Goal: Information Seeking & Learning: Learn about a topic

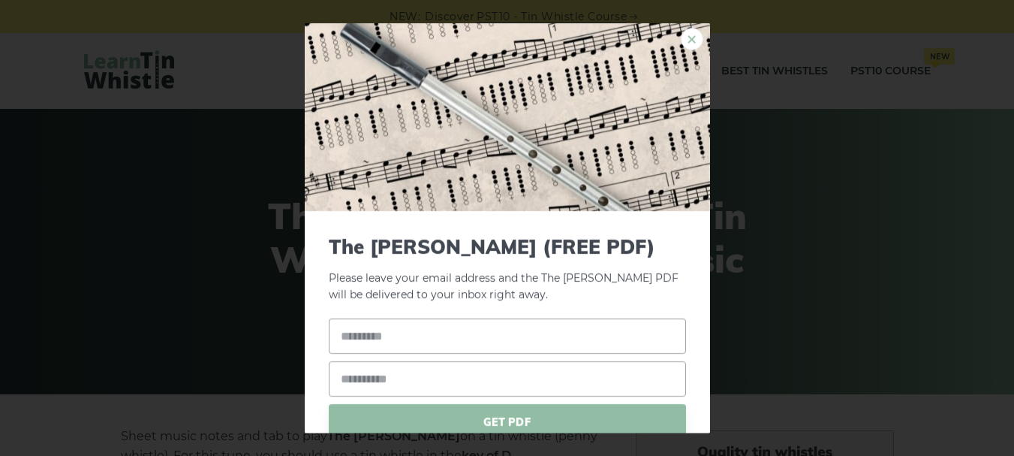
click at [681, 39] on link "×" at bounding box center [692, 38] width 23 height 23
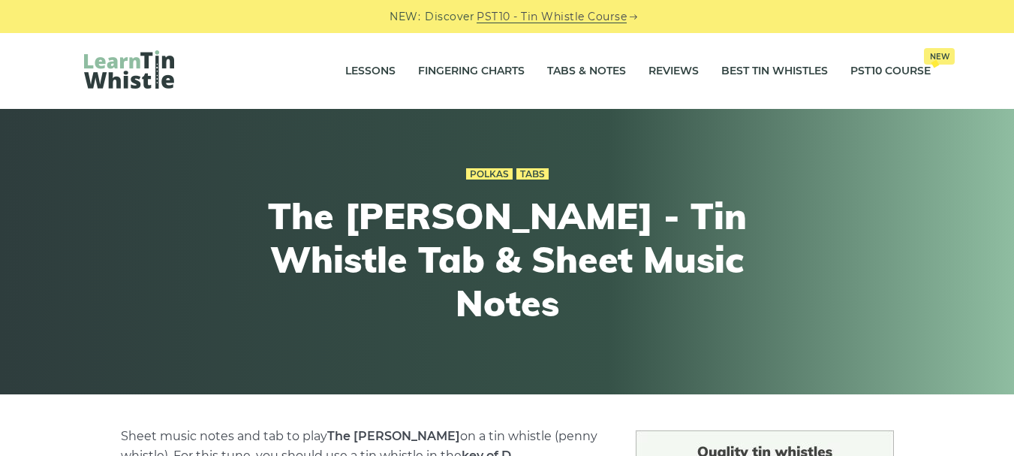
click at [134, 77] on img at bounding box center [129, 69] width 90 height 38
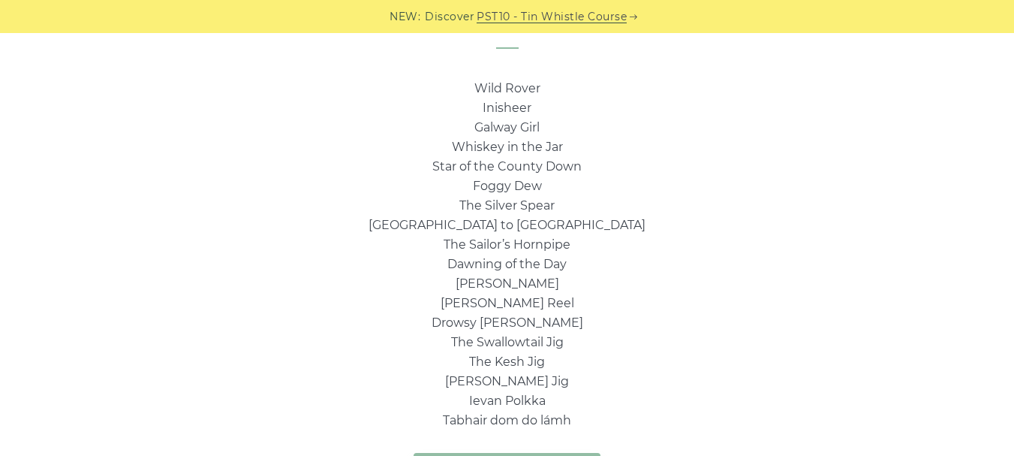
scroll to position [1051, 0]
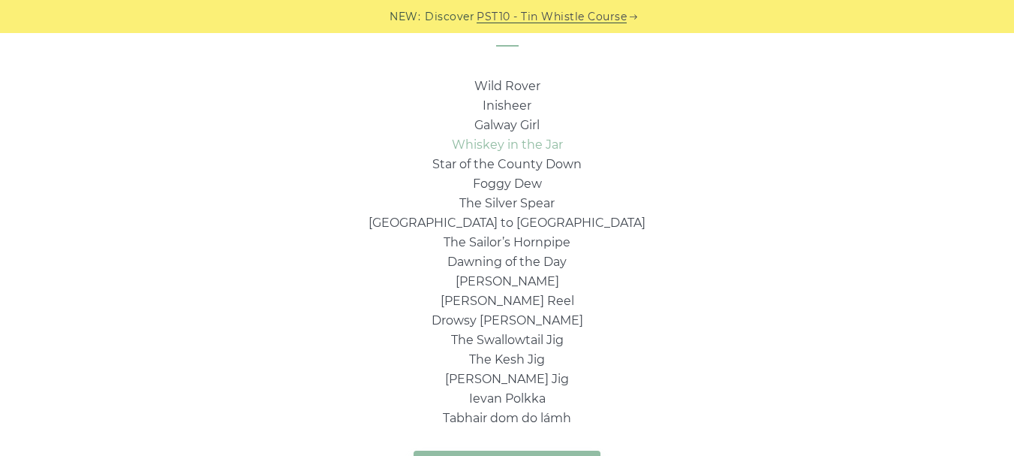
click at [519, 141] on link "Whiskey in the Jar" at bounding box center [507, 144] width 111 height 14
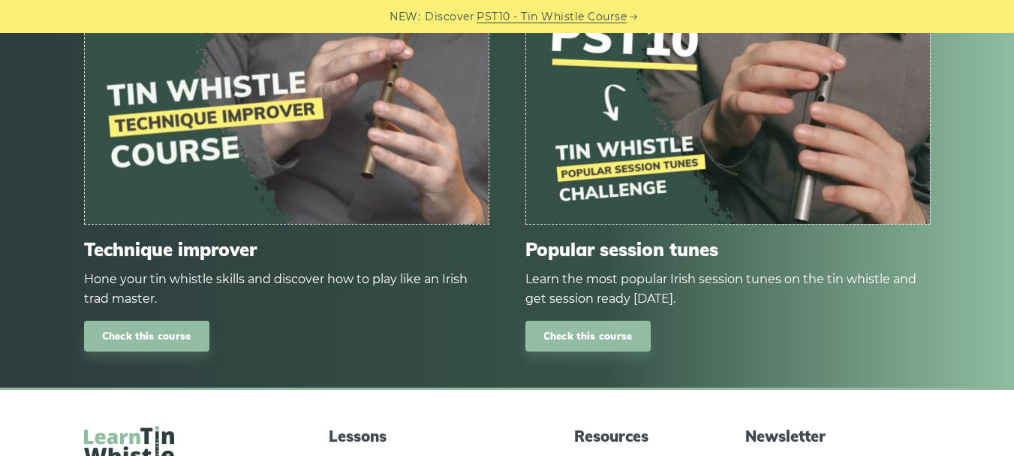
scroll to position [966, 0]
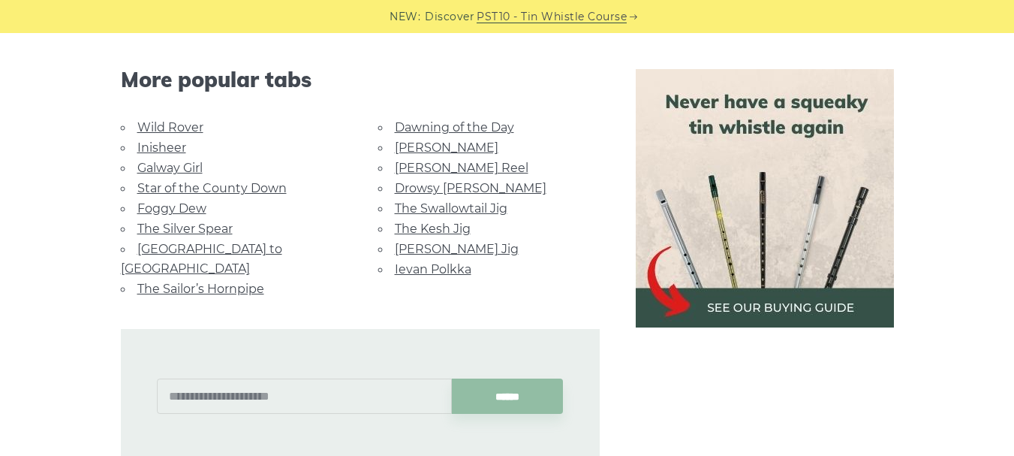
click at [178, 166] on link "Galway Girl" at bounding box center [169, 168] width 65 height 14
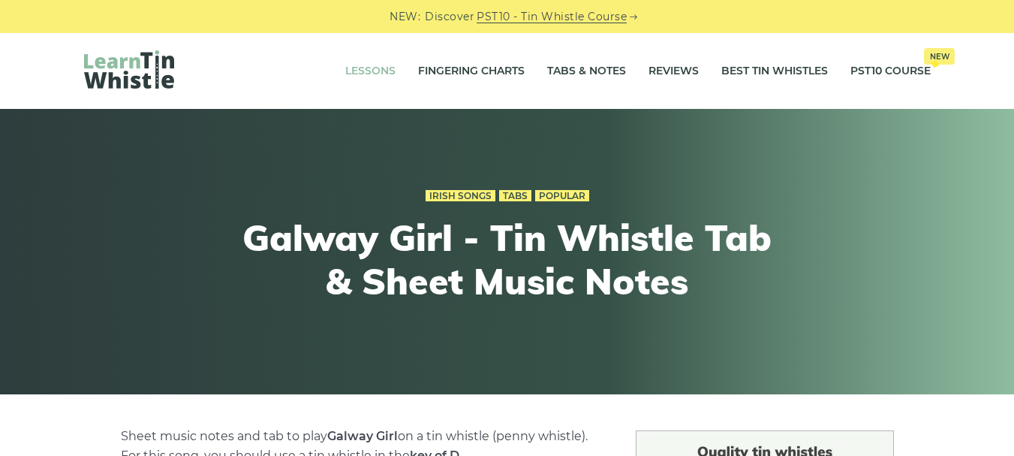
click at [375, 69] on link "Lessons" at bounding box center [370, 72] width 50 height 38
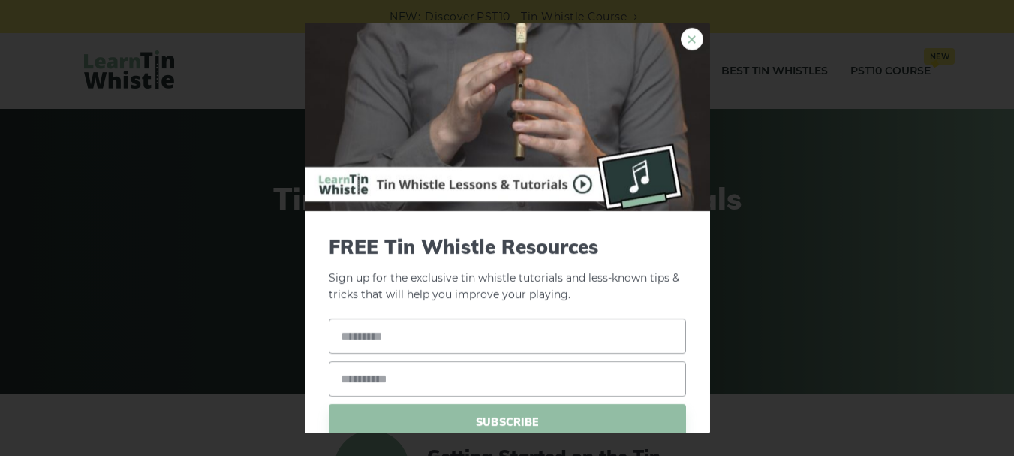
click at [681, 36] on link "×" at bounding box center [692, 38] width 23 height 23
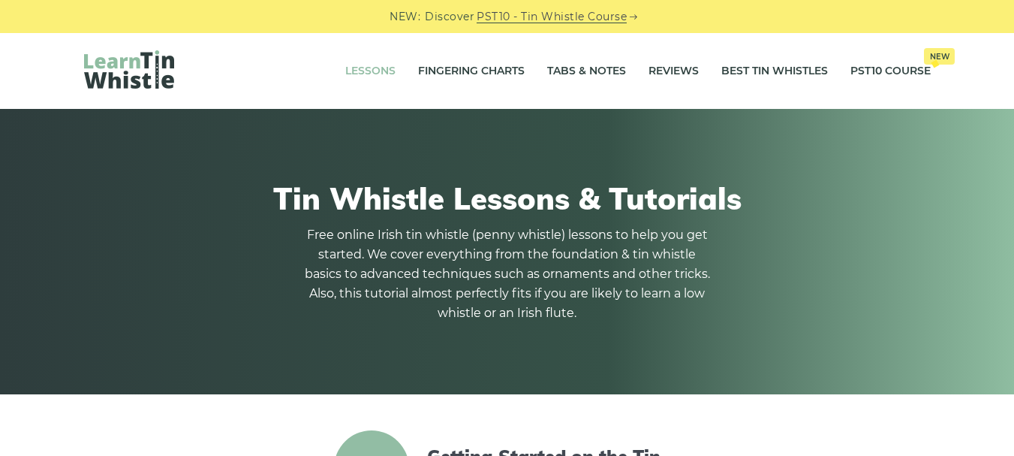
click at [122, 69] on img at bounding box center [129, 69] width 90 height 38
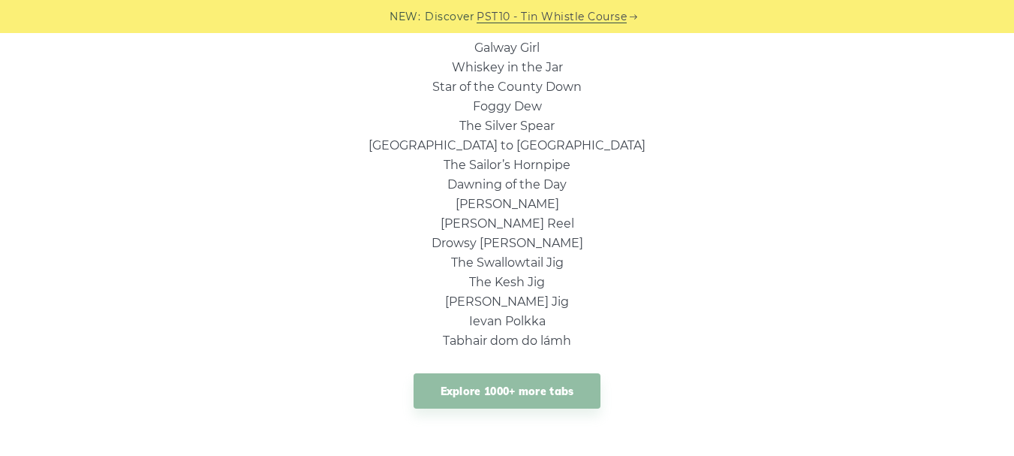
scroll to position [1148, 0]
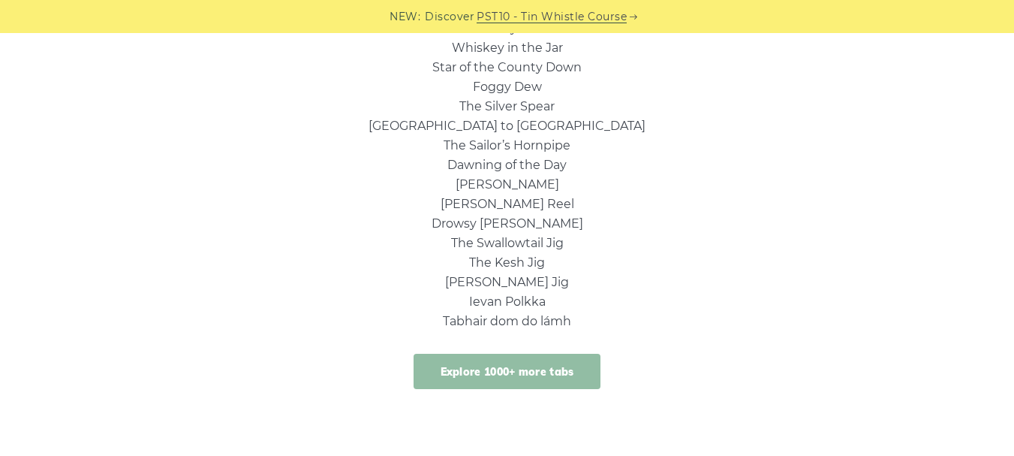
click at [478, 369] on link "Explore 1000+ more tabs" at bounding box center [508, 370] width 188 height 35
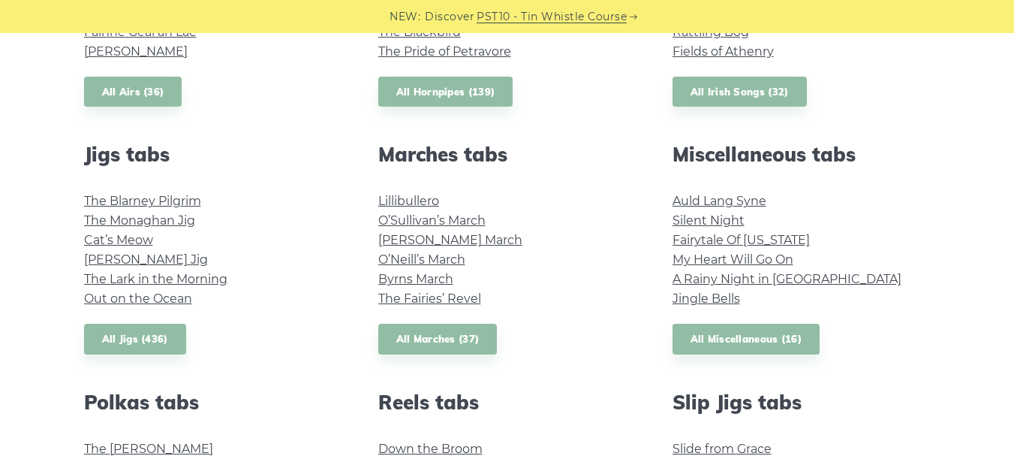
scroll to position [751, 0]
click at [781, 239] on link "Fairytale Of [US_STATE]" at bounding box center [740, 240] width 137 height 14
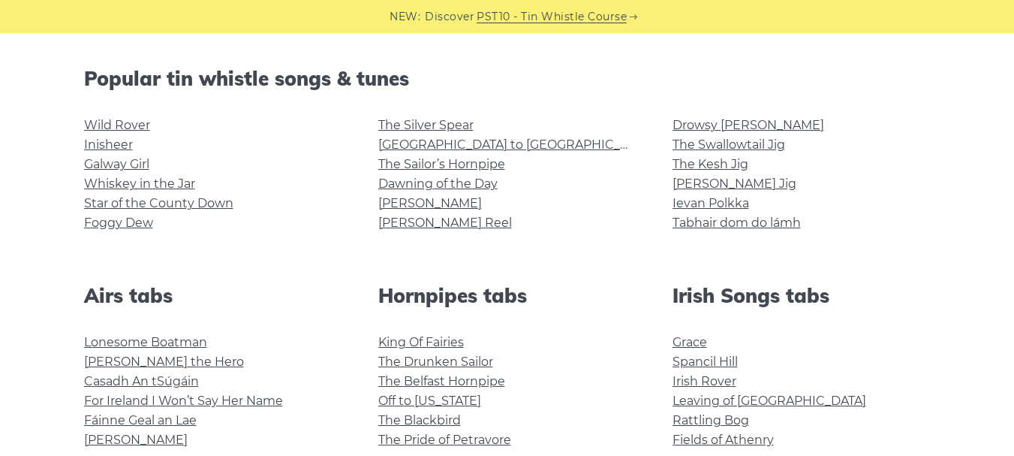
scroll to position [279, 0]
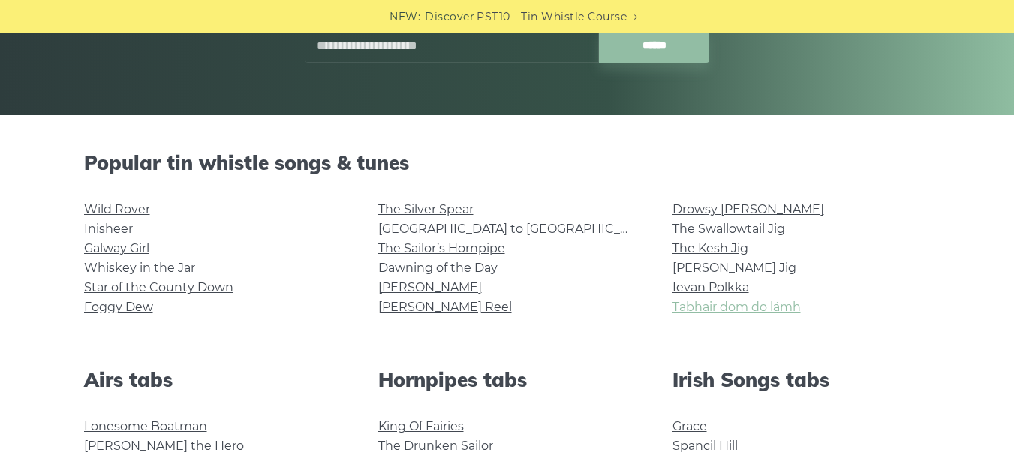
click at [735, 300] on link "Tabhair dom do lámh" at bounding box center [736, 306] width 128 height 14
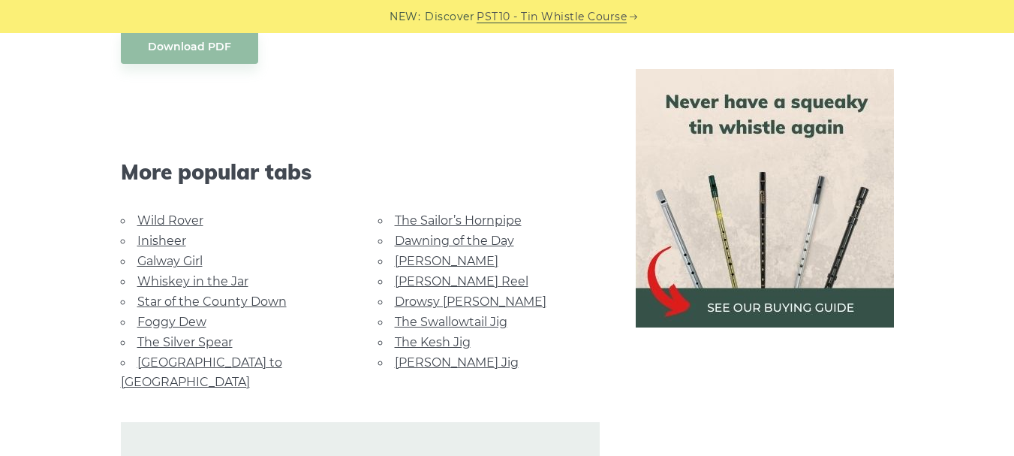
scroll to position [1364, 0]
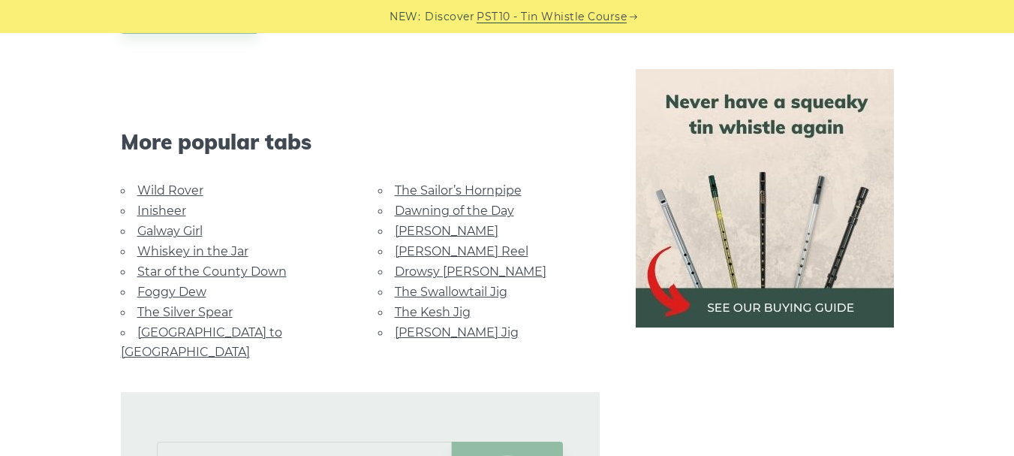
click at [182, 190] on link "Wild Rover" at bounding box center [170, 190] width 66 height 14
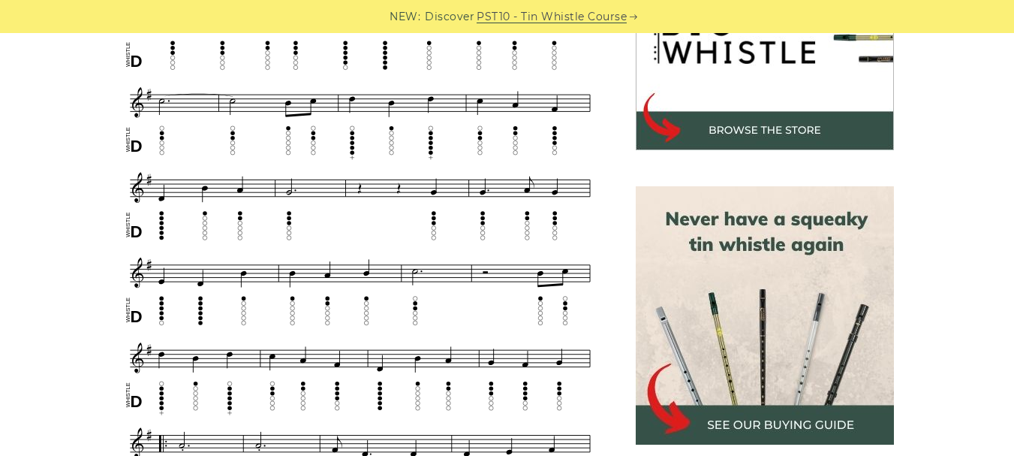
scroll to position [540, 0]
